Goal: Task Accomplishment & Management: Use online tool/utility

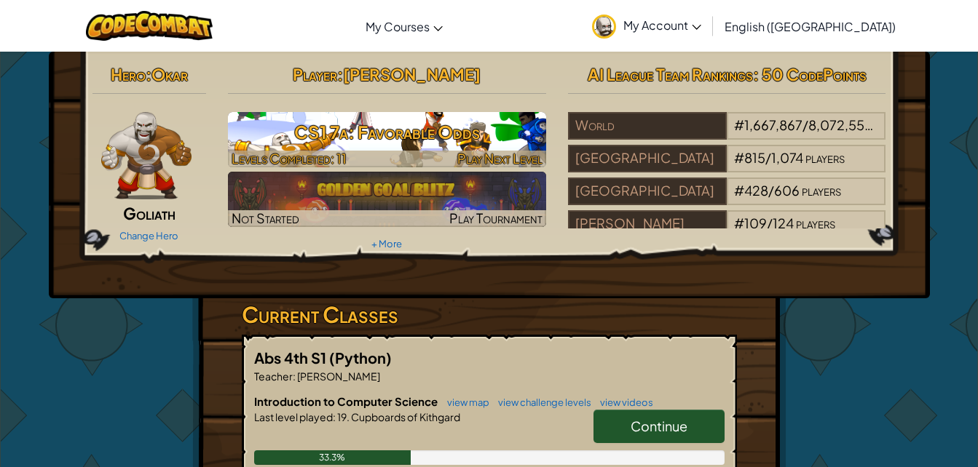
click at [401, 131] on h3 "CS1 7a: Favorable Odds" at bounding box center [387, 132] width 318 height 33
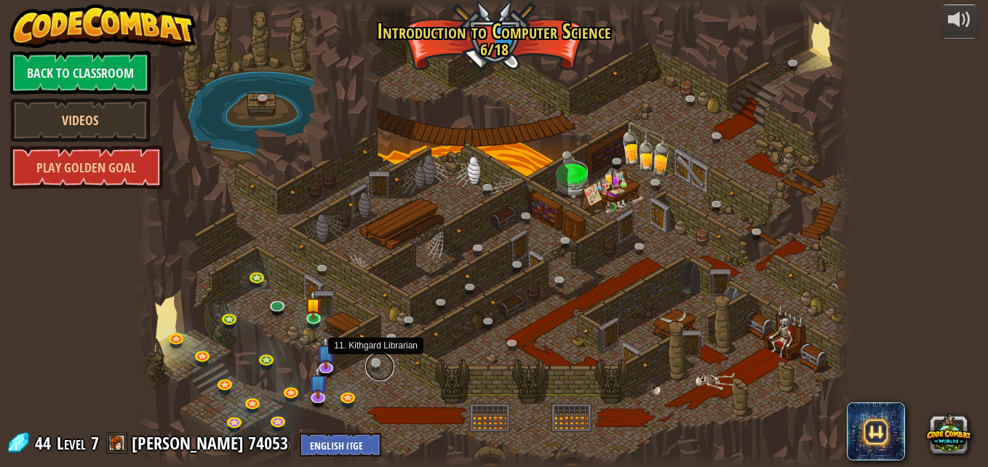
click at [376, 360] on link at bounding box center [379, 366] width 29 height 29
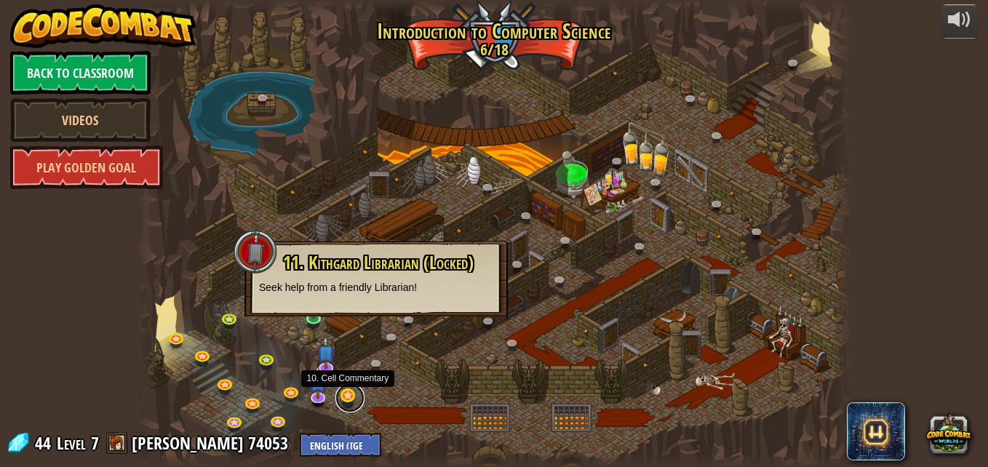
click at [342, 405] on link at bounding box center [350, 398] width 29 height 29
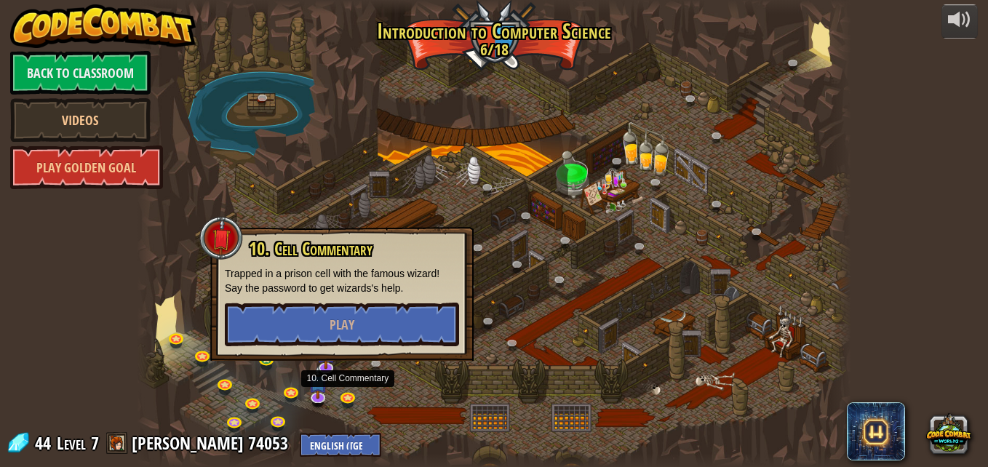
click at [374, 190] on div at bounding box center [494, 233] width 715 height 467
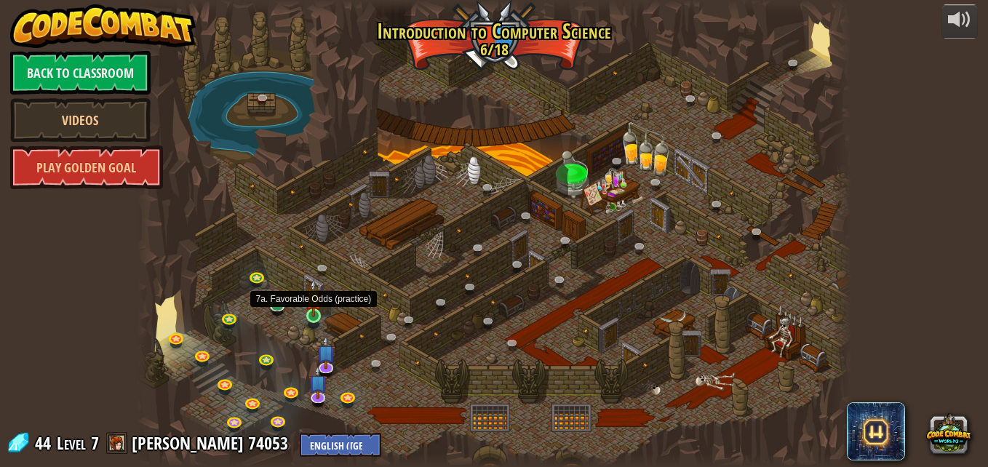
click at [319, 317] on img at bounding box center [313, 298] width 17 height 39
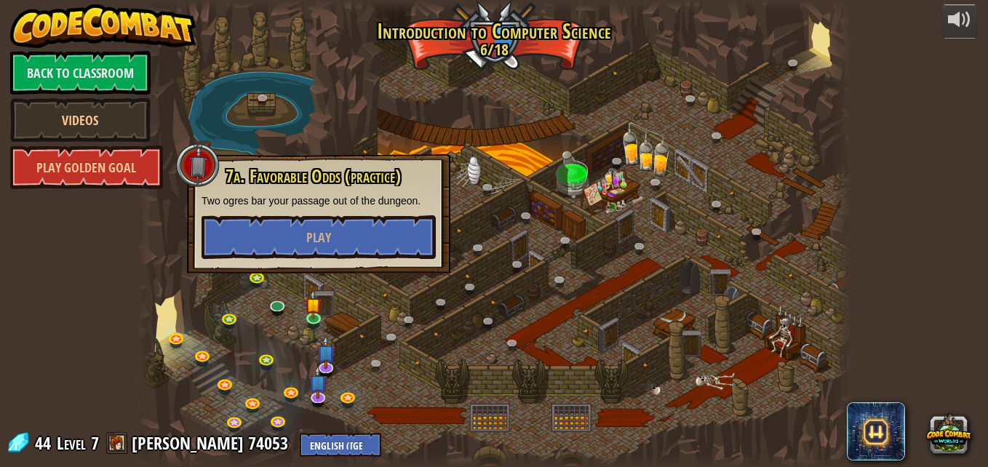
click at [294, 408] on div at bounding box center [494, 233] width 715 height 467
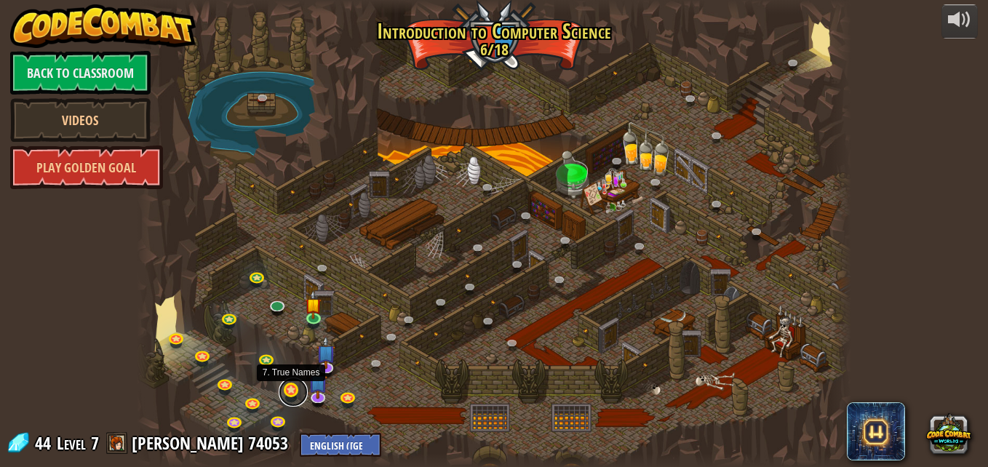
click at [290, 395] on link at bounding box center [293, 392] width 29 height 29
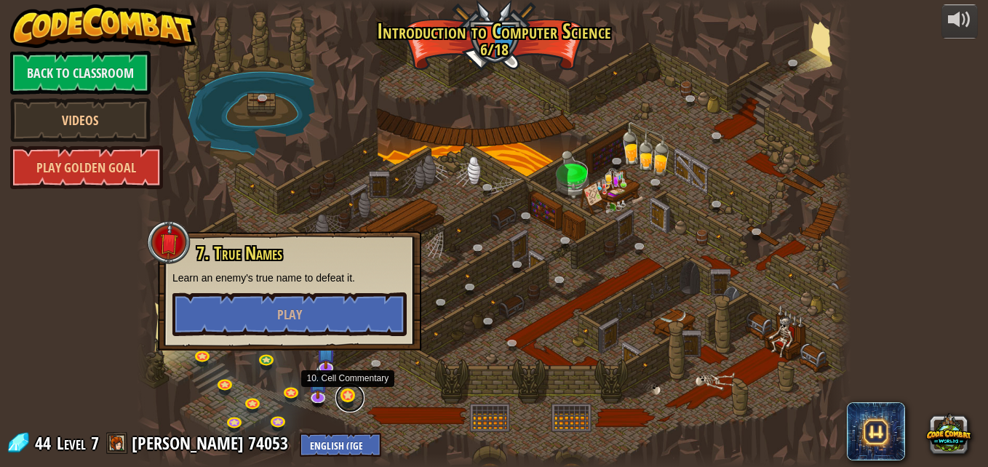
click at [348, 398] on link at bounding box center [350, 398] width 29 height 29
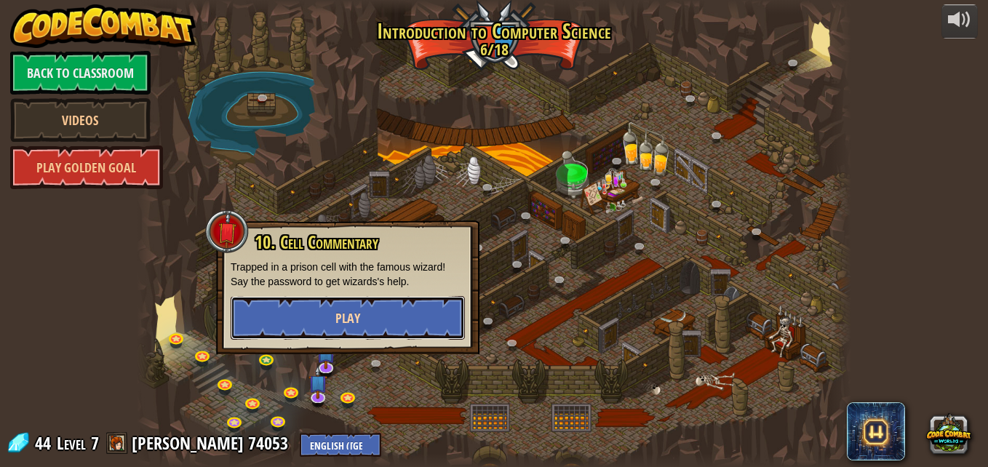
click at [348, 325] on span "Play" at bounding box center [348, 318] width 25 height 18
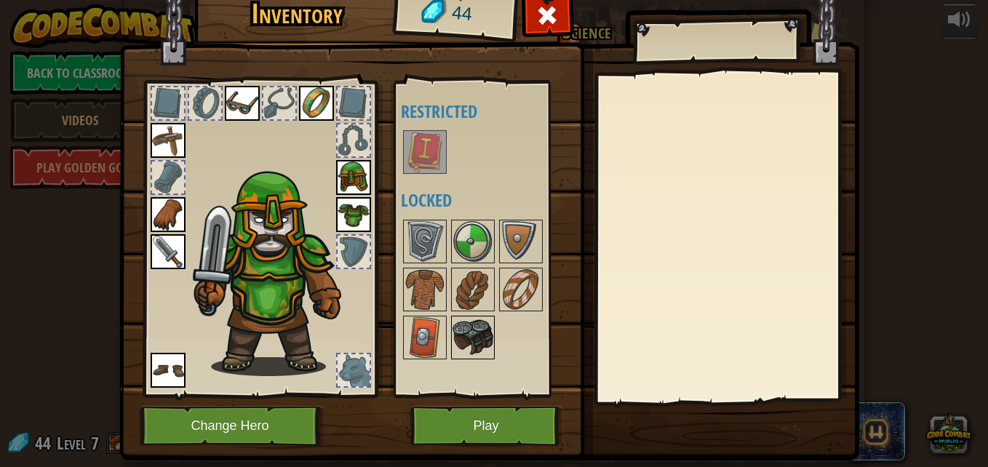
click at [465, 331] on img at bounding box center [473, 337] width 41 height 41
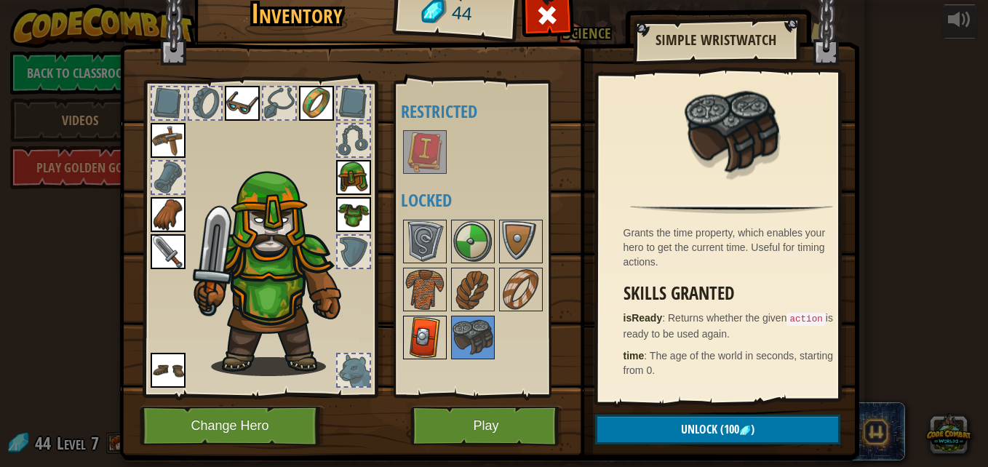
click at [432, 325] on img at bounding box center [425, 337] width 41 height 41
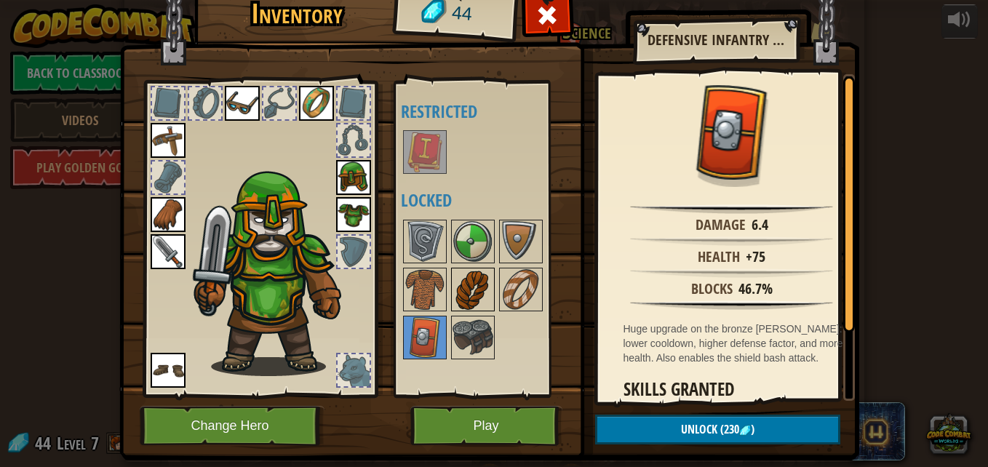
click at [467, 287] on img at bounding box center [473, 289] width 41 height 41
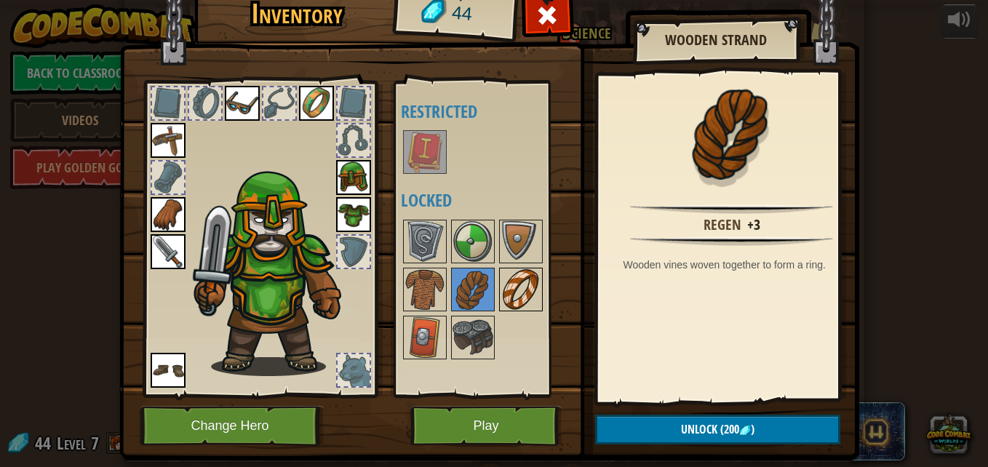
click at [522, 288] on img at bounding box center [521, 289] width 41 height 41
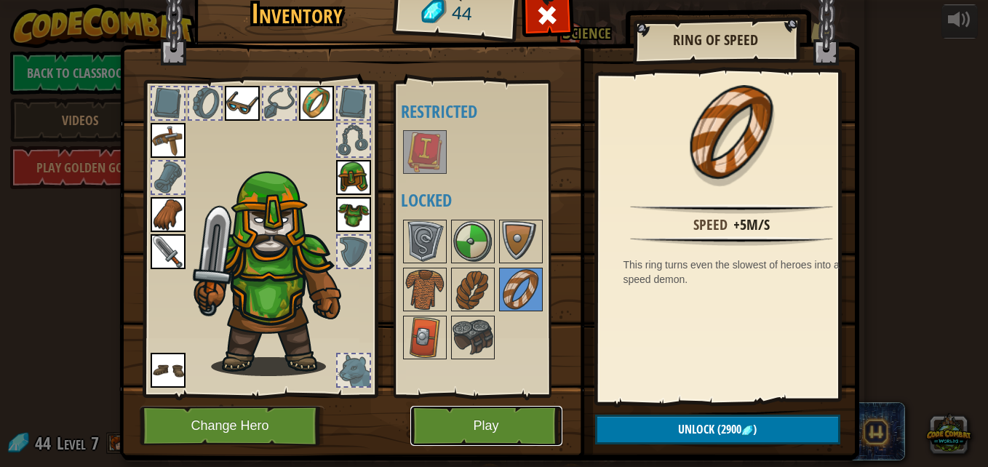
click at [454, 421] on button "Play" at bounding box center [487, 426] width 152 height 40
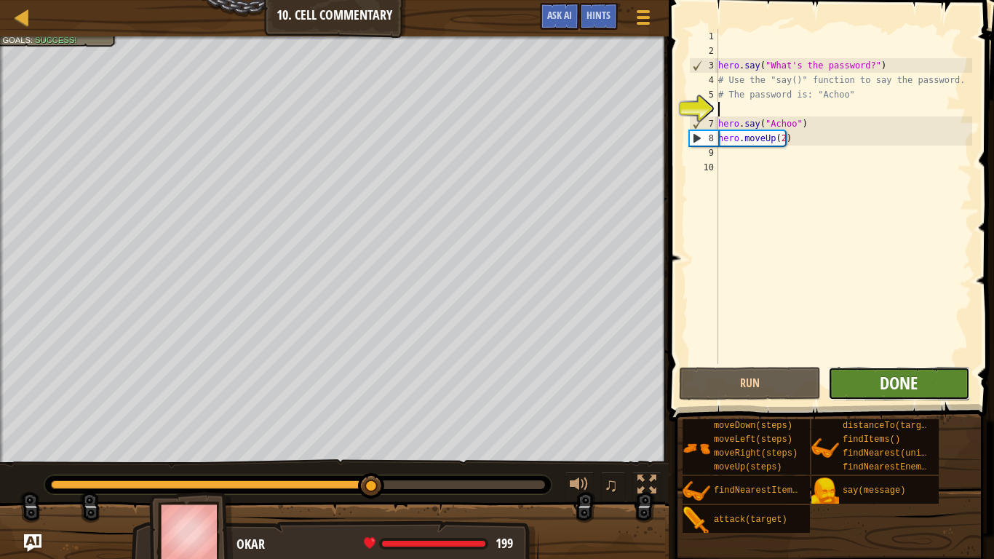
click at [883, 373] on span "Done" at bounding box center [899, 382] width 38 height 23
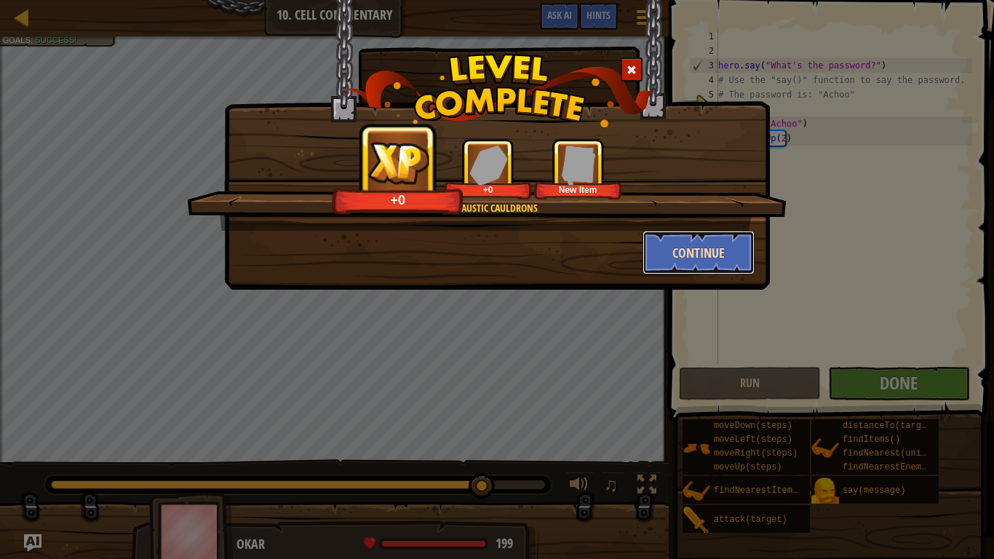
click at [691, 258] on button "Continue" at bounding box center [699, 253] width 113 height 44
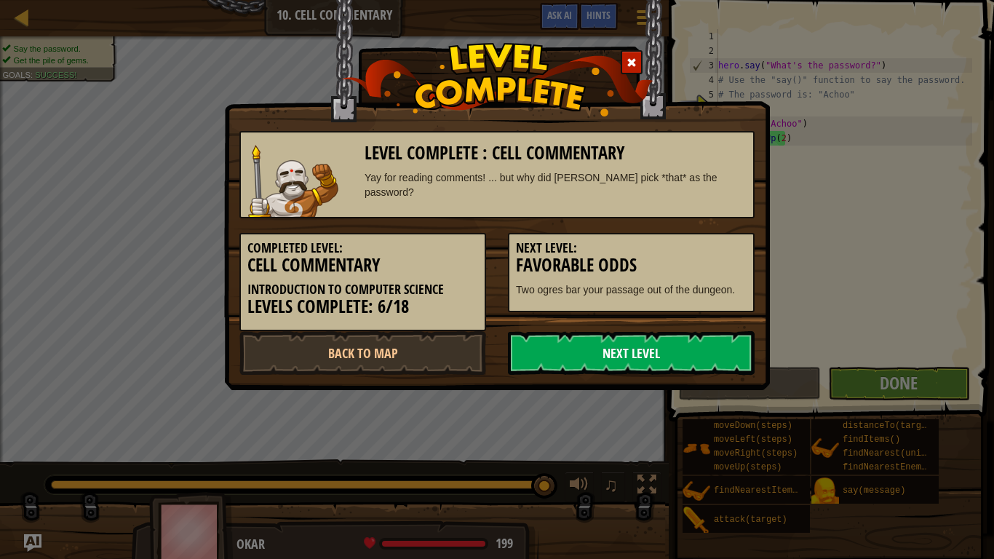
click at [705, 352] on link "Next Level" at bounding box center [631, 353] width 247 height 44
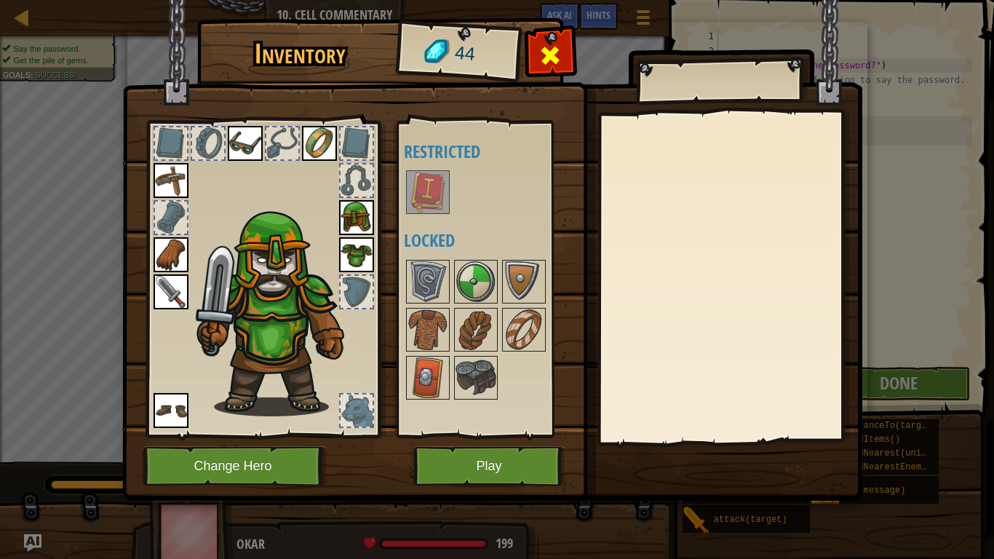
click at [547, 51] on span at bounding box center [550, 55] width 23 height 23
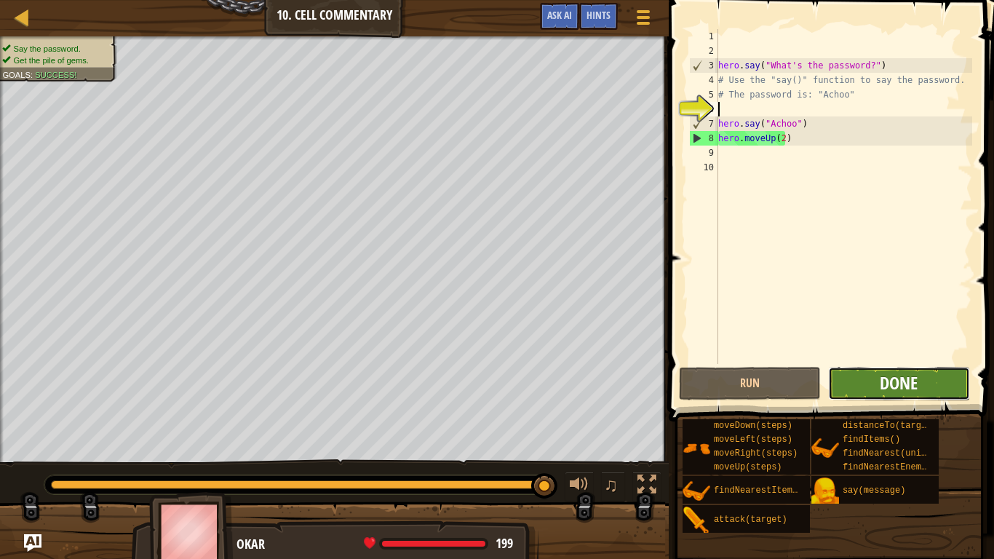
click at [918, 377] on span "Done" at bounding box center [899, 382] width 38 height 23
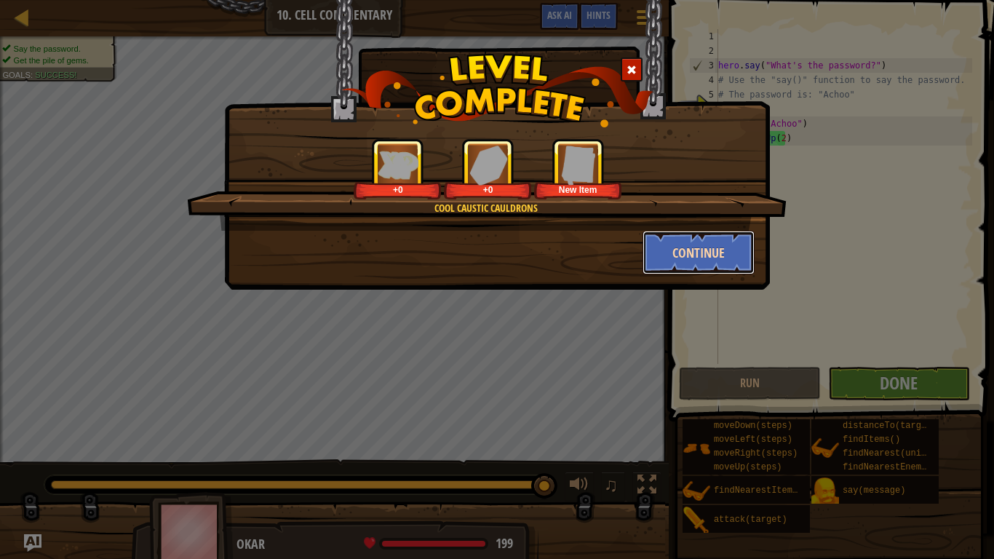
click at [704, 266] on button "Continue" at bounding box center [699, 253] width 113 height 44
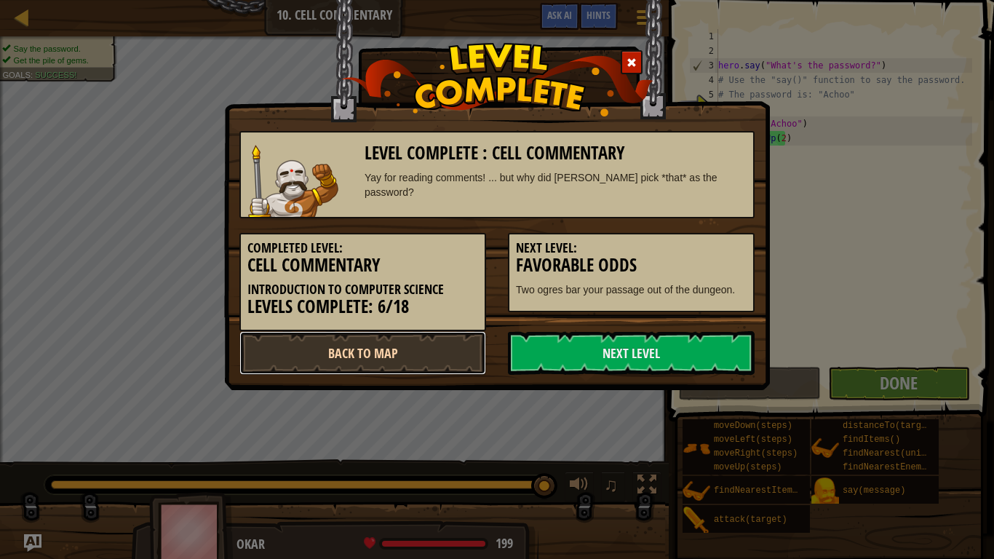
click at [421, 358] on link "Back to Map" at bounding box center [362, 353] width 247 height 44
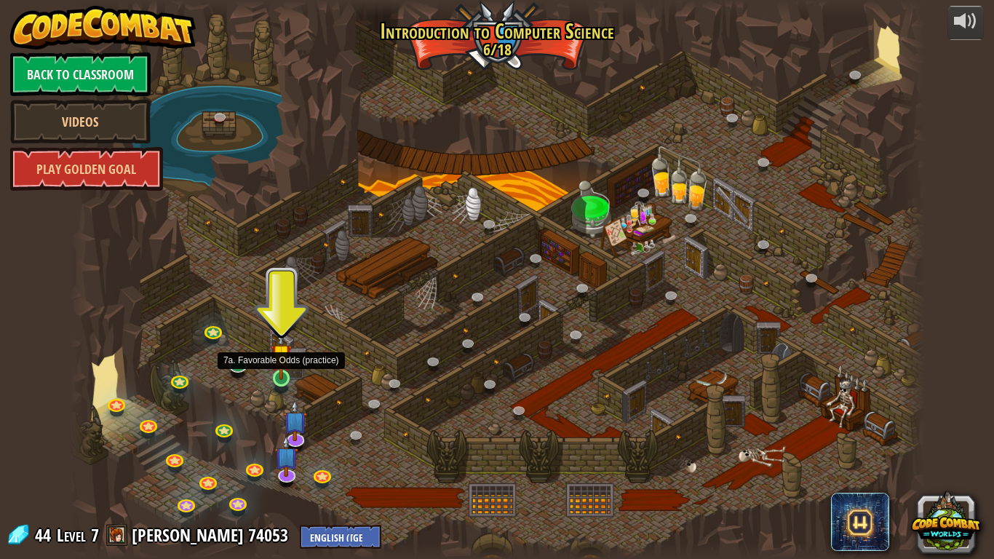
click at [279, 376] on img at bounding box center [282, 354] width 22 height 49
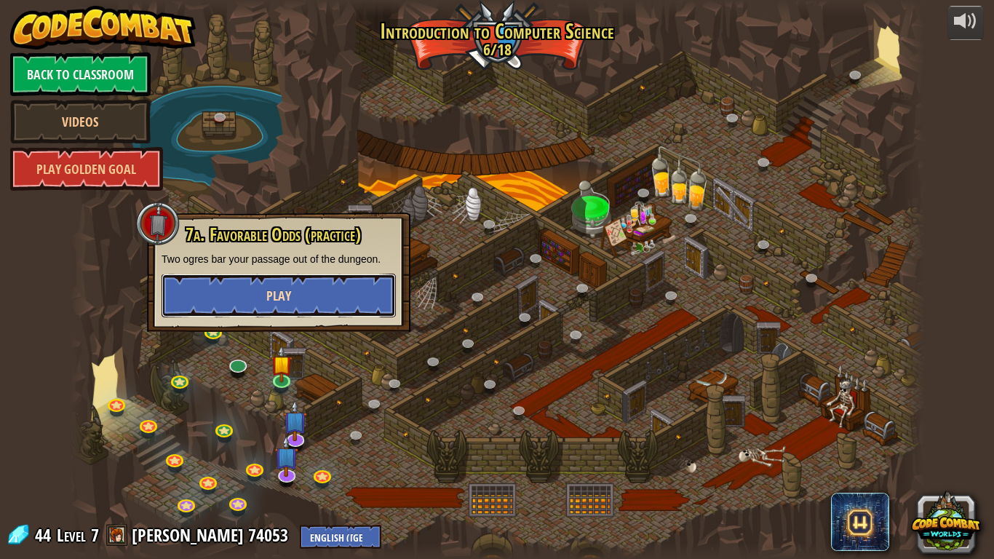
click at [316, 302] on button "Play" at bounding box center [279, 296] width 234 height 44
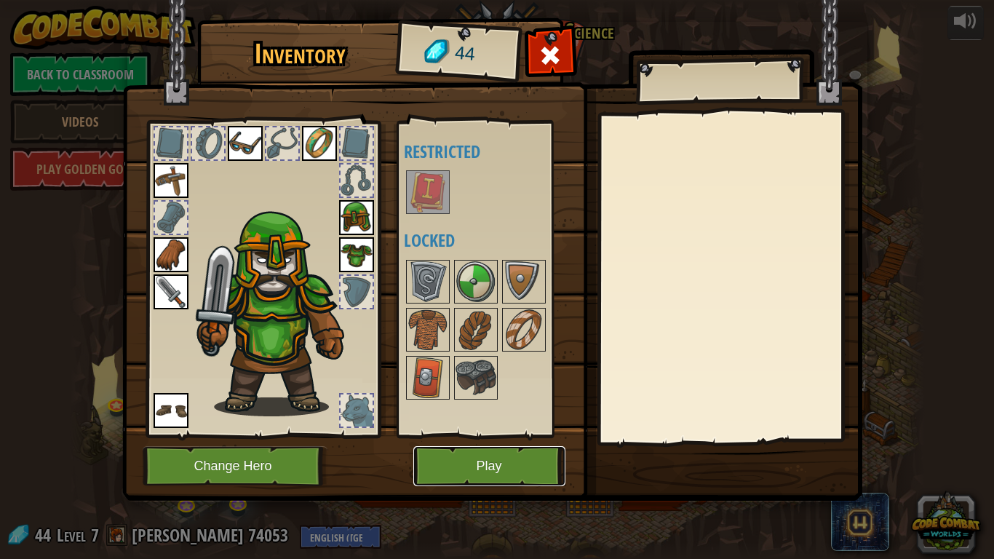
click at [511, 461] on button "Play" at bounding box center [489, 466] width 152 height 40
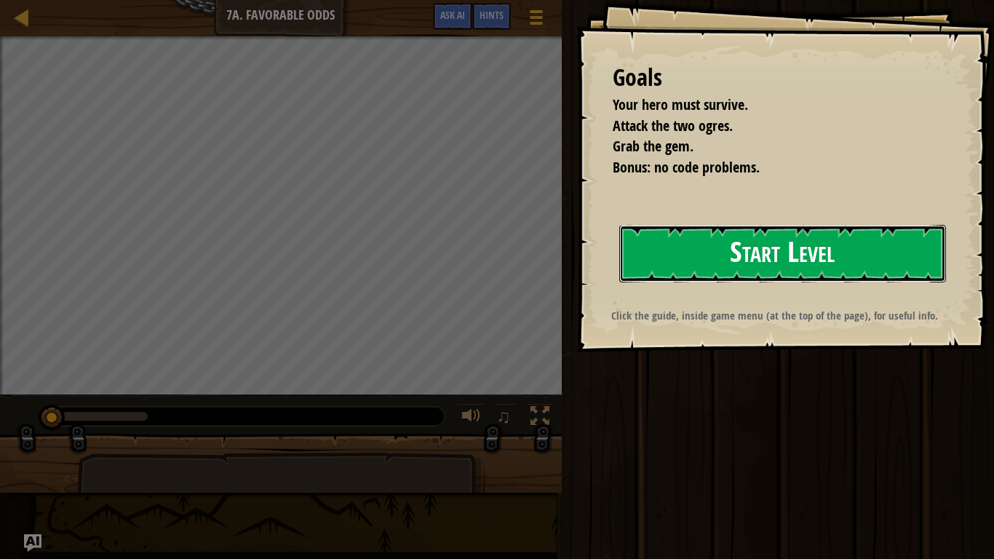
click at [825, 231] on button "Start Level" at bounding box center [782, 254] width 327 height 58
